Goal: Task Accomplishment & Management: Use online tool/utility

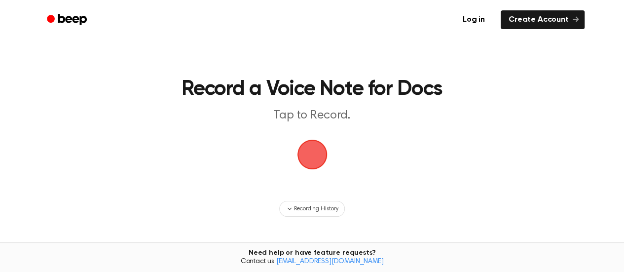
click at [324, 150] on span "button" at bounding box center [312, 154] width 28 height 28
click at [314, 156] on span "button" at bounding box center [312, 154] width 28 height 28
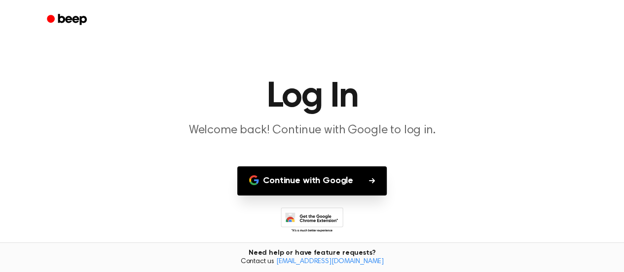
click at [324, 185] on button "Continue with Google" at bounding box center [311, 180] width 149 height 29
click at [484, 35] on div at bounding box center [312, 19] width 544 height 39
